Goal: Communication & Community: Ask a question

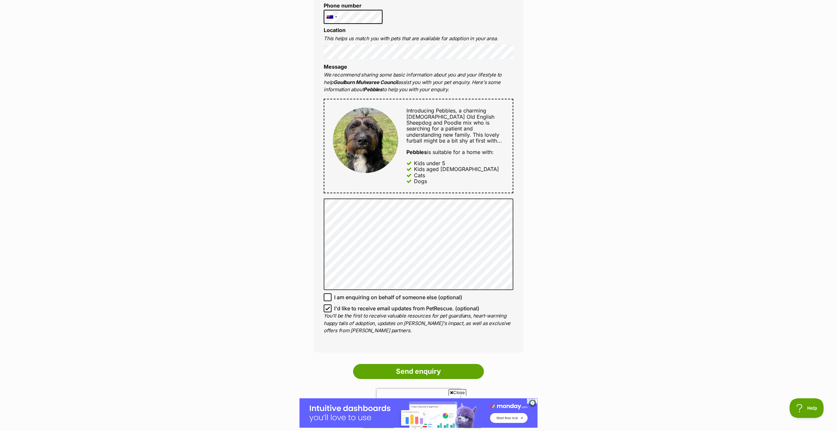
scroll to position [283, 0]
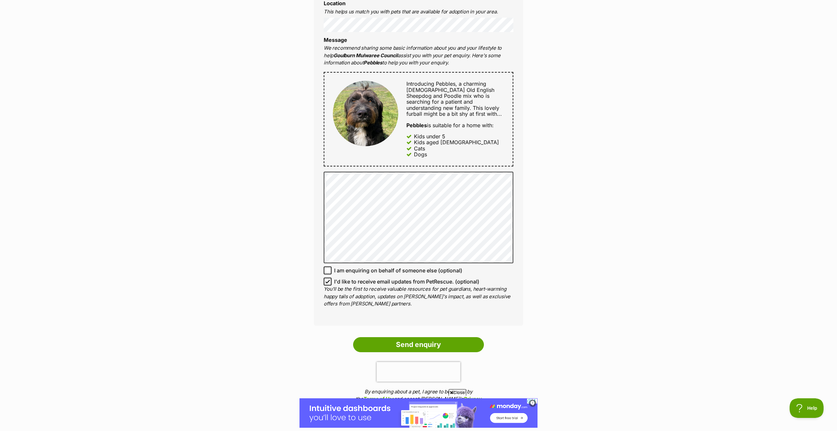
click at [326, 282] on icon at bounding box center [328, 281] width 4 height 3
click at [326, 282] on input "I'd like to receive email updates from PetRescue. (optional)" at bounding box center [328, 281] width 8 height 8
checkbox input "false"
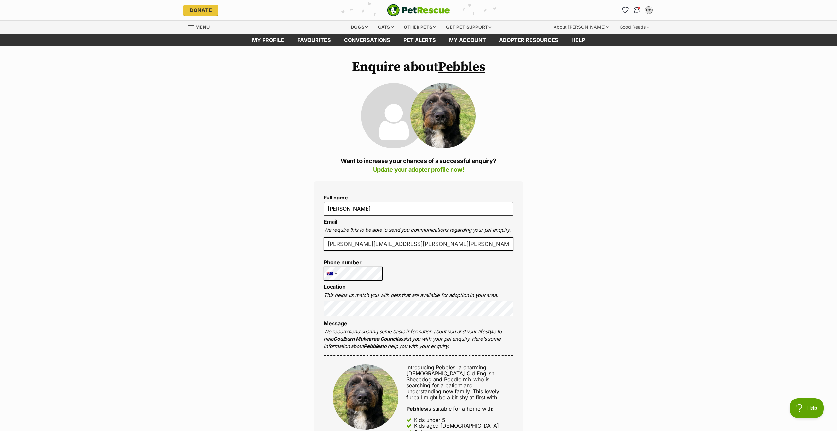
scroll to position [0, 0]
click at [648, 9] on div "DH" at bounding box center [648, 10] width 8 height 8
click at [192, 100] on div "Enquire about Pebbles Want to increase your chances of a successful enquiry? Up…" at bounding box center [418, 431] width 837 height 744
click at [275, 42] on link "My profile" at bounding box center [267, 40] width 45 height 13
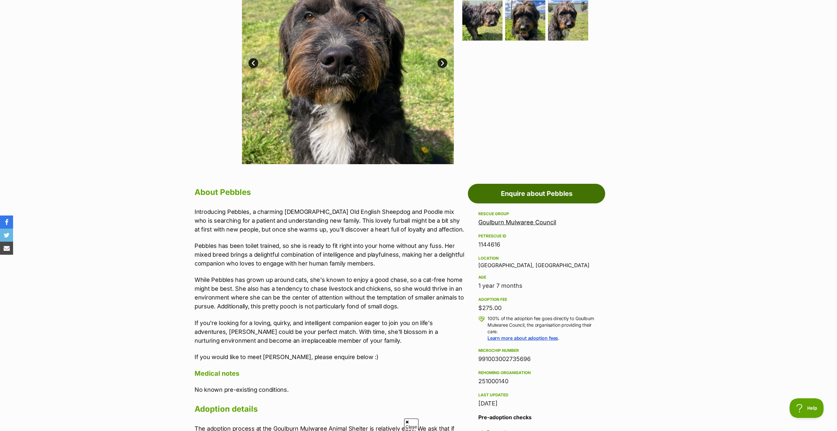
scroll to position [182, 0]
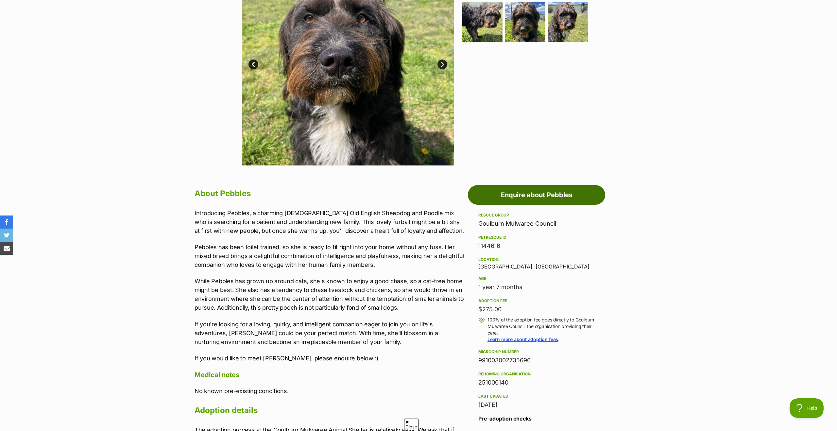
click at [517, 198] on link "Enquire about Pebbles" at bounding box center [536, 195] width 137 height 20
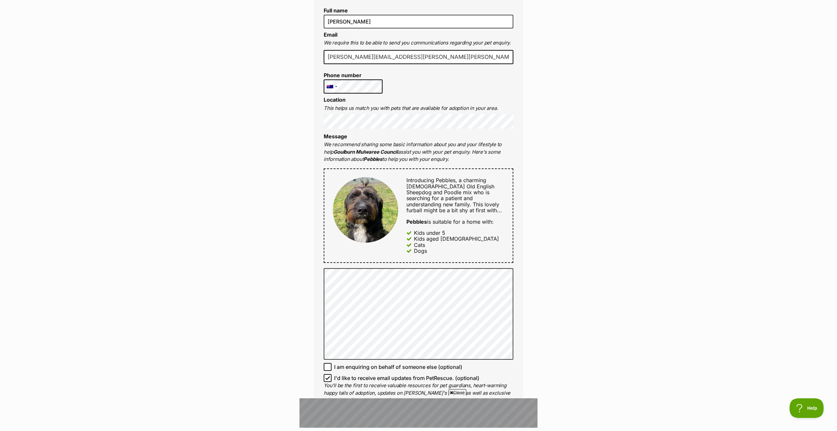
scroll to position [199, 0]
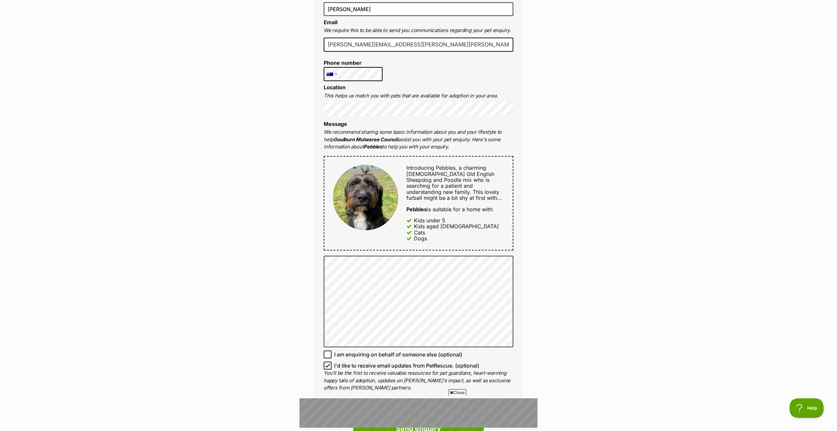
click at [328, 367] on icon at bounding box center [327, 365] width 5 height 5
click at [328, 367] on input "I'd like to receive email updates from PetRescue. (optional)" at bounding box center [328, 365] width 8 height 8
checkbox input "false"
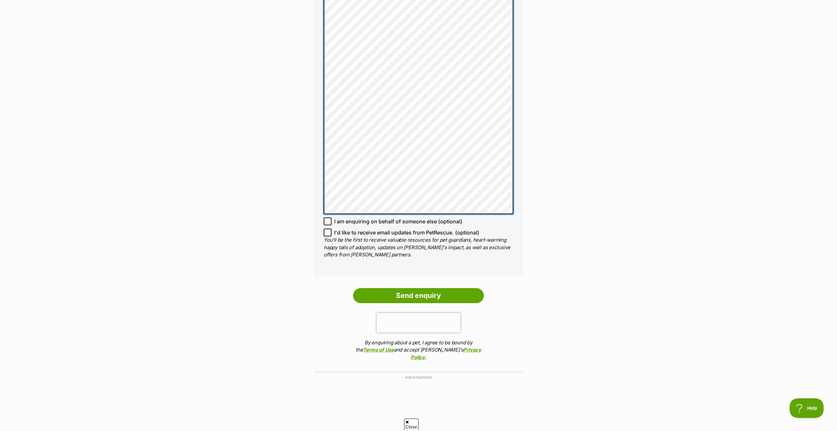
scroll to position [473, 0]
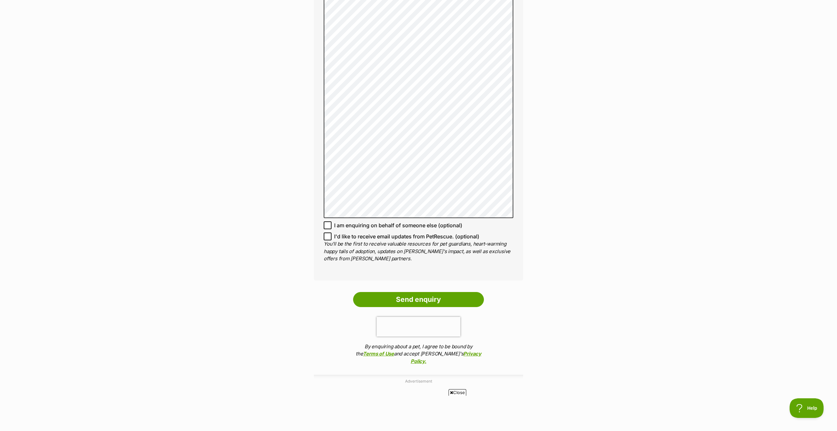
drag, startPoint x: 420, startPoint y: 300, endPoint x: 335, endPoint y: 293, distance: 85.3
click at [420, 300] on input "Send enquiry" at bounding box center [418, 299] width 131 height 15
